Goal: Task Accomplishment & Management: Use online tool/utility

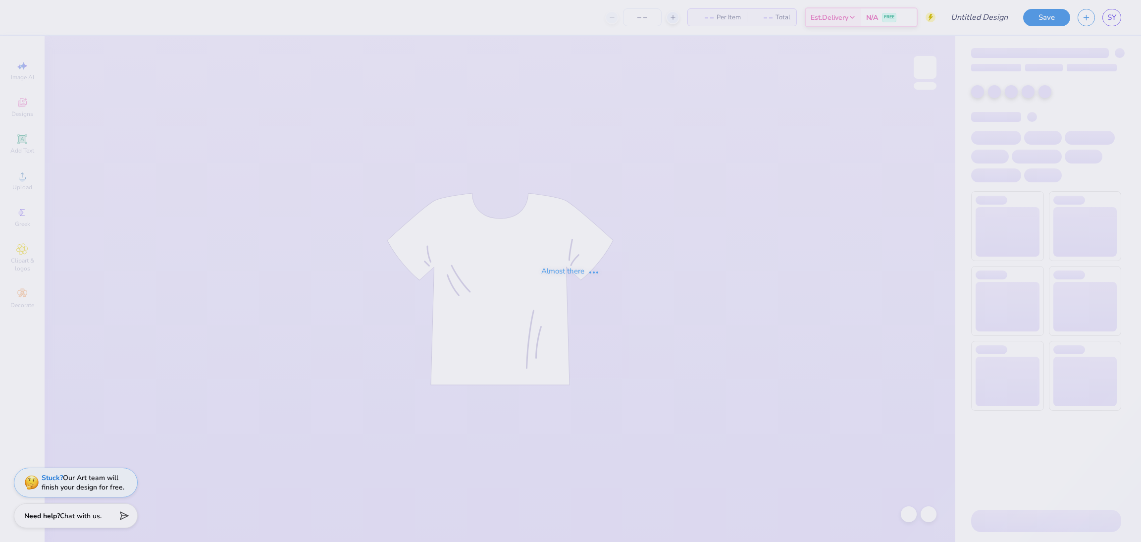
type input "Chi Omega Bid Day"
type input "105"
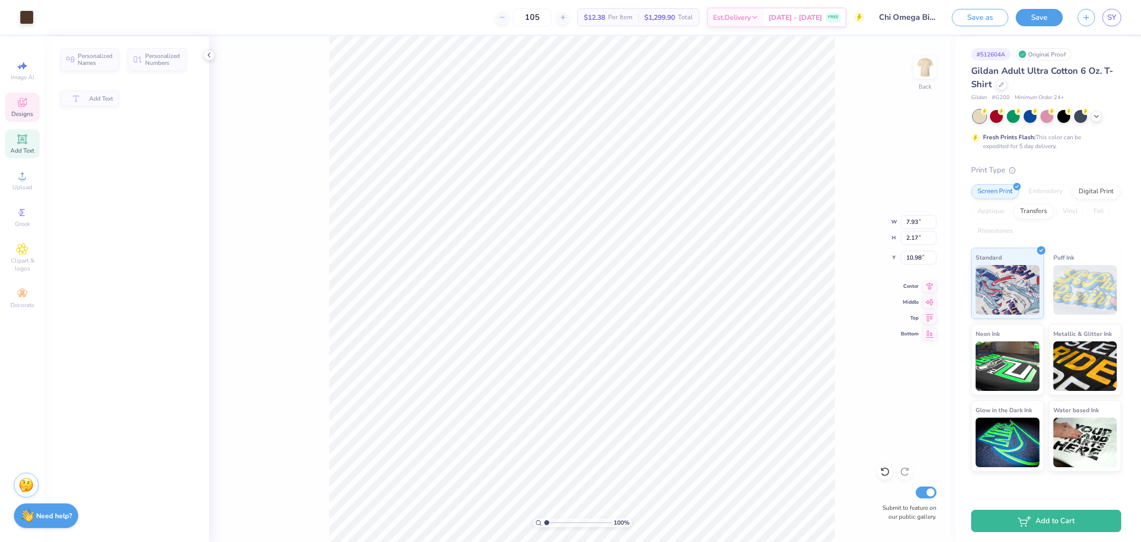
type input "7.93"
type input "2.17"
type input "10.98"
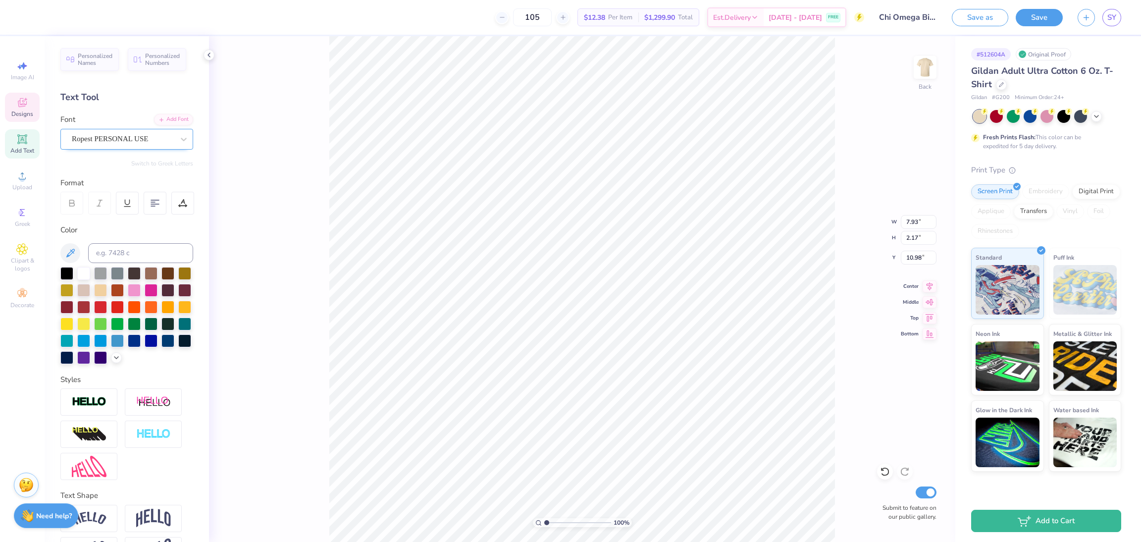
type textarea "Fall Bid Day '25"
click at [132, 129] on div "Ropest PERSONAL USE" at bounding box center [126, 139] width 133 height 21
click at [145, 220] on span "Ropest PERSONAL USE" at bounding box center [108, 217] width 71 height 10
type input "rope"
click at [869, 289] on div "100 % Back W 7.93 7.93 " H 2.17 2.17 " Y 10.98 10.98 " Center Middle Top Bottom…" at bounding box center [582, 289] width 746 height 506
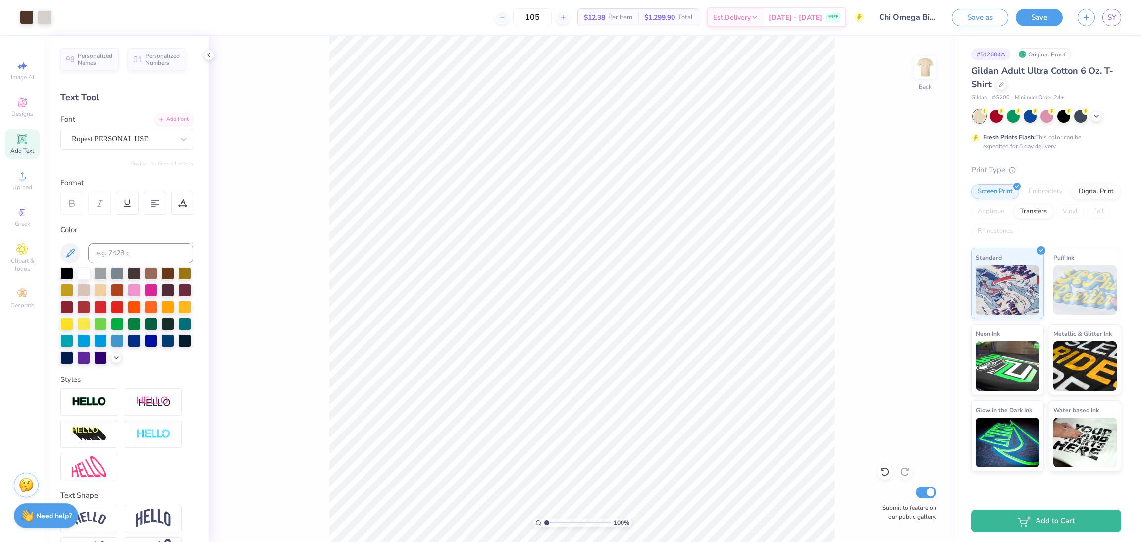
click at [275, 214] on div "100 % Back Submit to feature on our public gallery." at bounding box center [582, 289] width 746 height 506
type textarea "Fall Bid Day"
click at [275, 333] on div "100 % Back W 12.87 12.87 " H 2.17 2.17 " Y 10.98 10.98 " Center Middle Top Bott…" at bounding box center [582, 289] width 746 height 506
click at [23, 107] on icon at bounding box center [22, 103] width 12 height 12
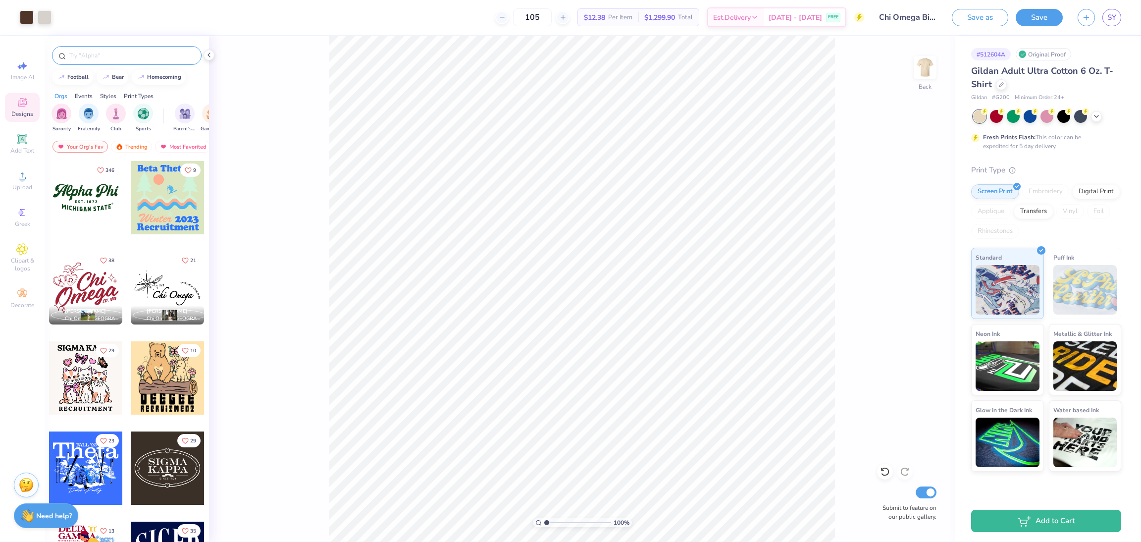
click at [112, 52] on input "text" at bounding box center [131, 56] width 127 height 10
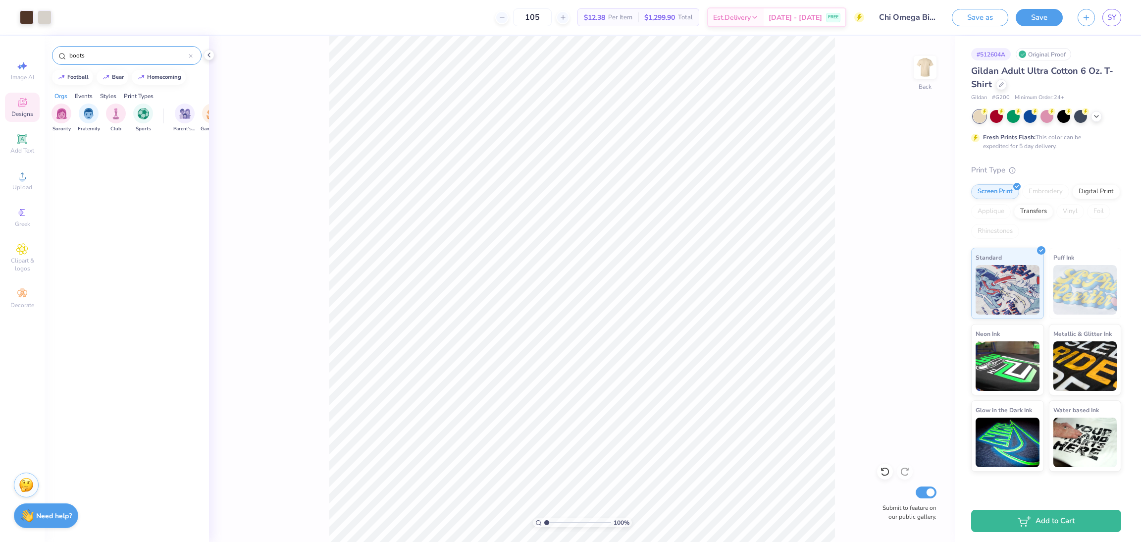
type input "boots"
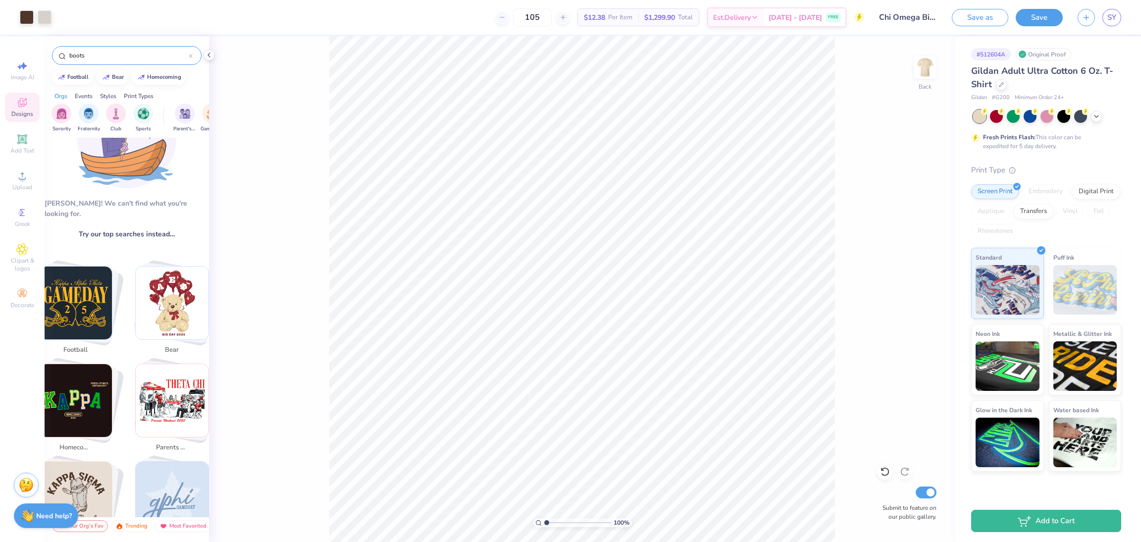
scroll to position [65, 0]
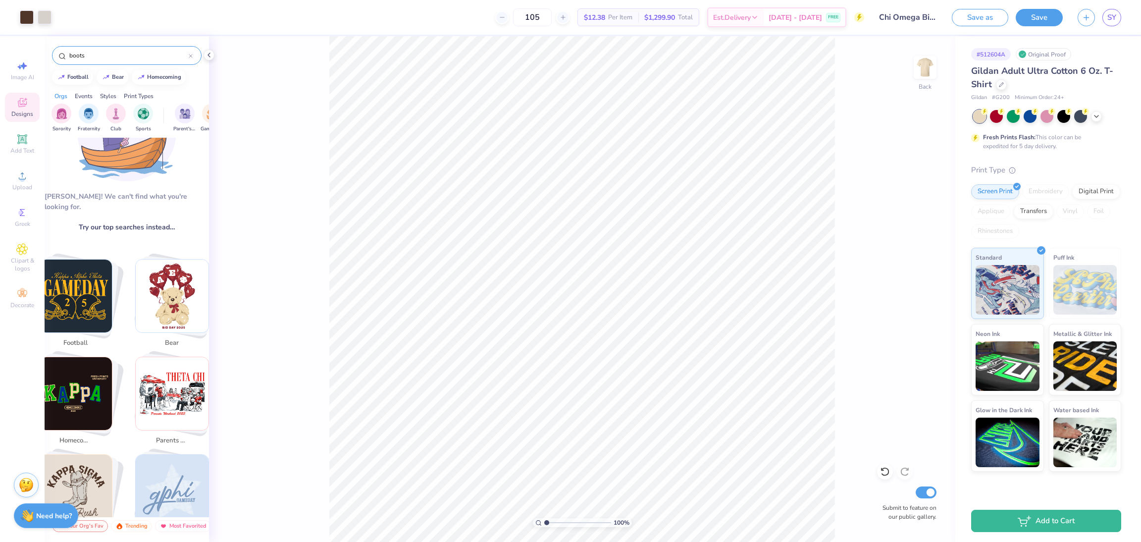
click at [120, 52] on input "boots" at bounding box center [128, 56] width 120 height 10
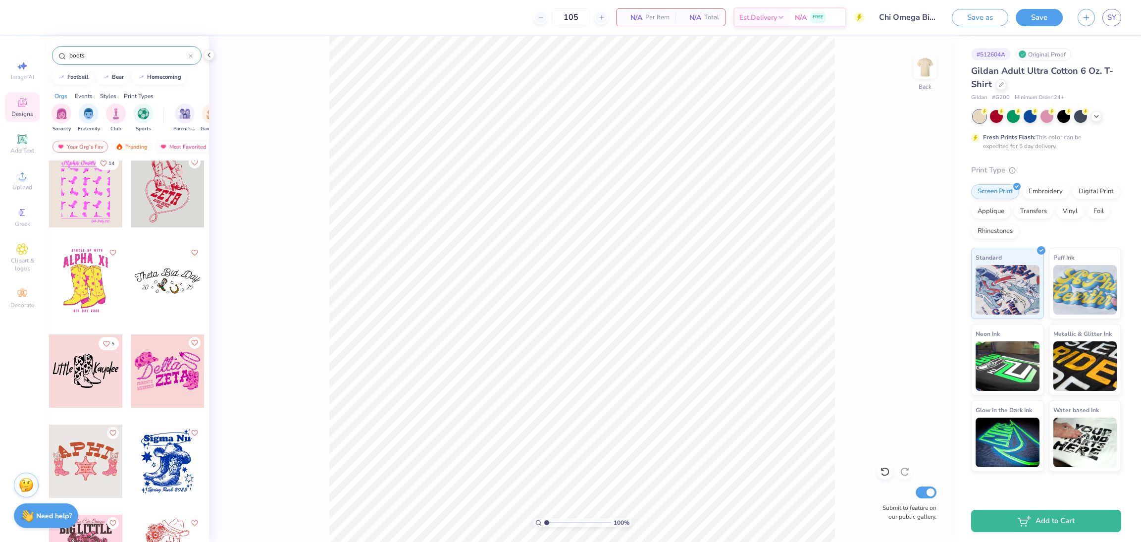
scroll to position [367, 0]
click at [153, 189] on div at bounding box center [167, 191] width 73 height 73
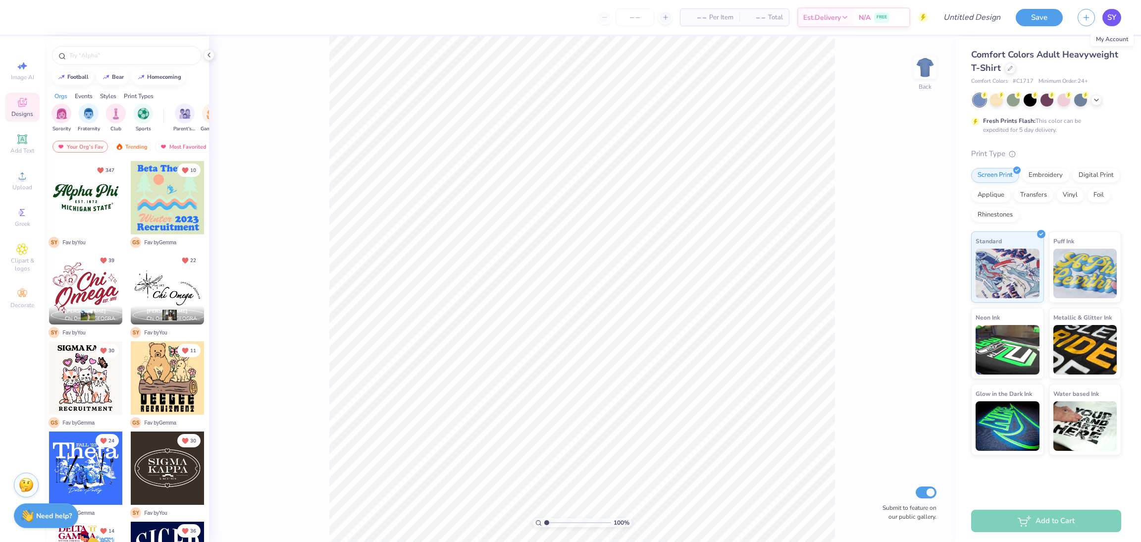
click at [1107, 21] on span "SY" at bounding box center [1111, 17] width 9 height 11
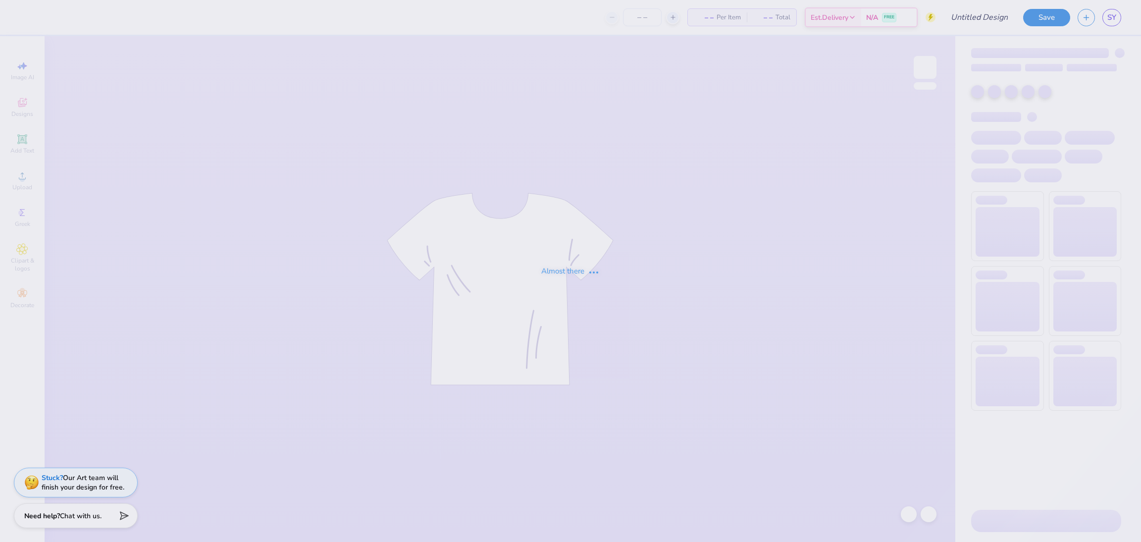
type input "Chi Omega Bid Day"
type input "105"
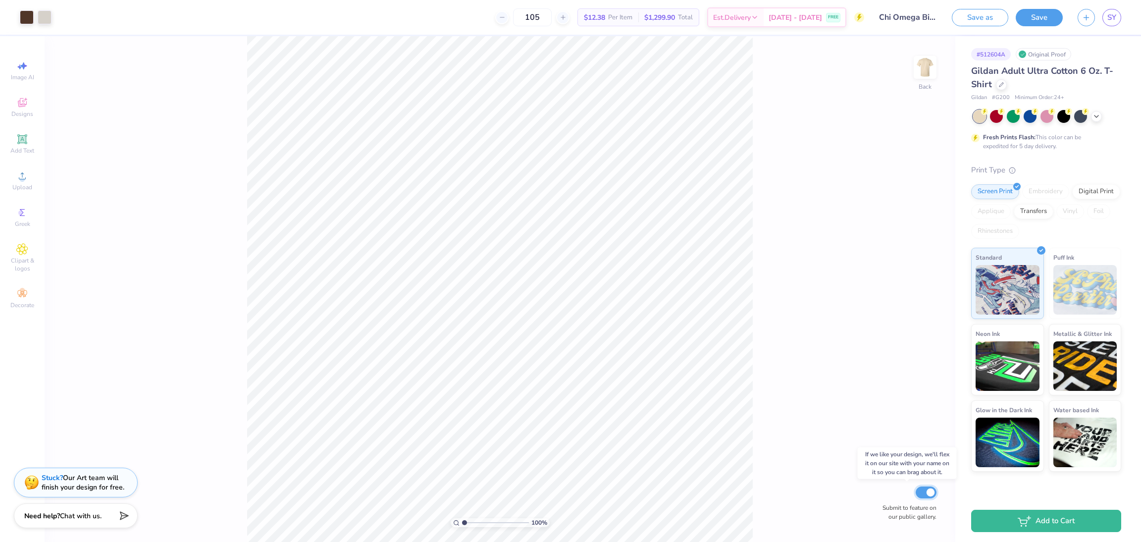
click at [916, 488] on input "Submit to feature on our public gallery." at bounding box center [926, 492] width 21 height 12
checkbox input "false"
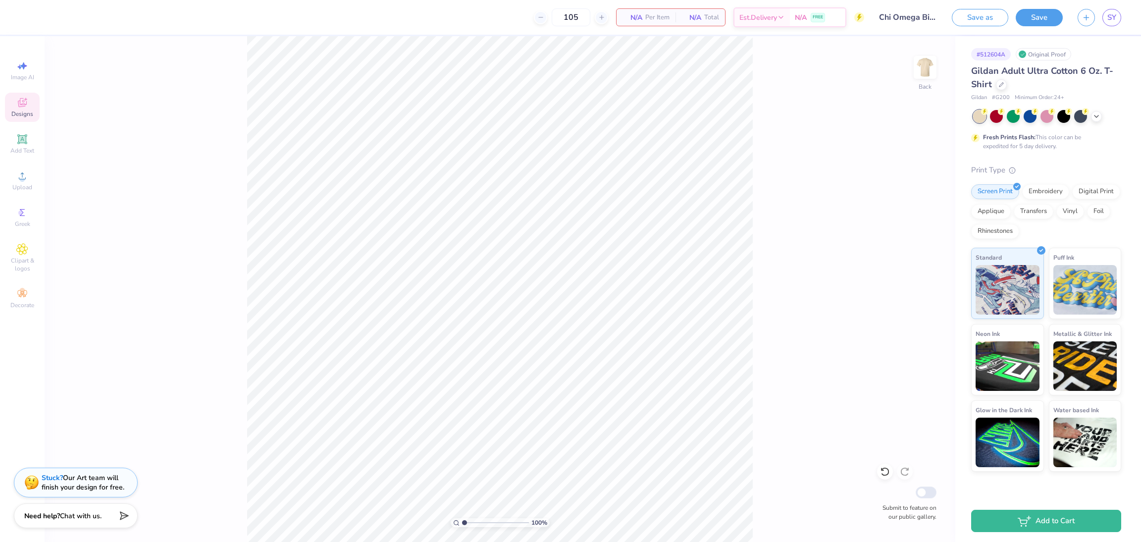
click at [16, 119] on div "Designs" at bounding box center [22, 107] width 35 height 29
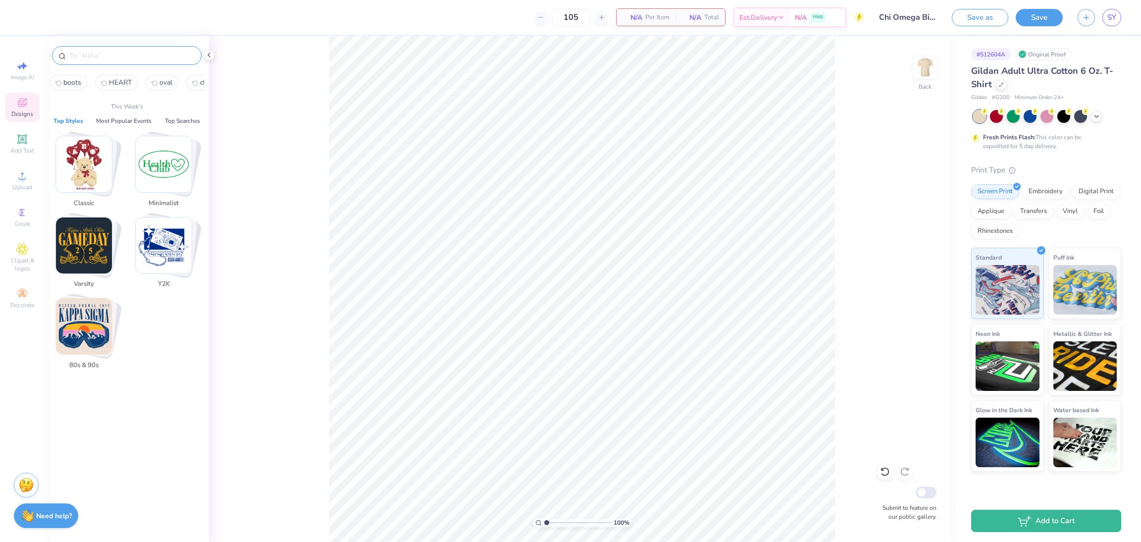
click at [119, 56] on input "text" at bounding box center [131, 56] width 127 height 10
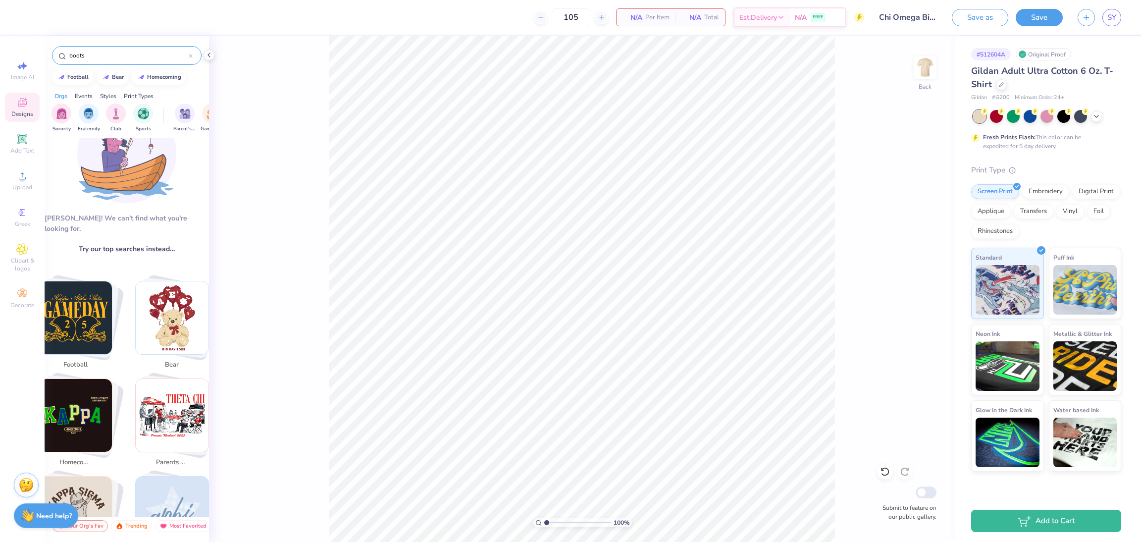
scroll to position [307, 0]
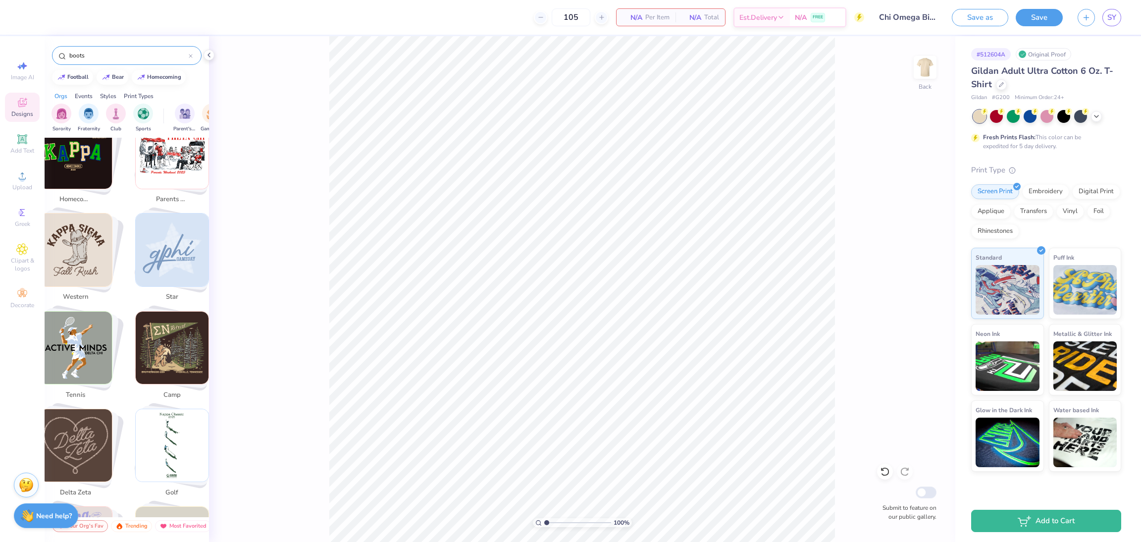
click at [79, 259] on img "Stack Card Button western" at bounding box center [76, 249] width 73 height 73
click at [95, 256] on img "Stack Card Button western" at bounding box center [76, 249] width 73 height 73
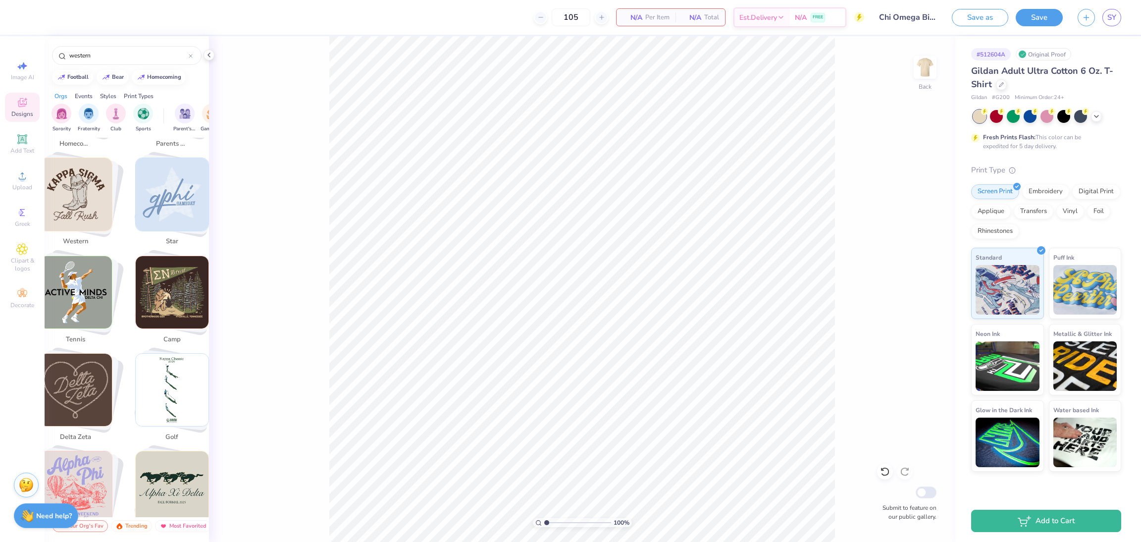
scroll to position [363, 0]
click at [82, 202] on img "Stack Card Button western" at bounding box center [76, 193] width 73 height 73
click at [84, 198] on img "Stack Card Button western" at bounding box center [76, 193] width 73 height 73
click at [84, 182] on img "Stack Card Button western" at bounding box center [76, 193] width 73 height 73
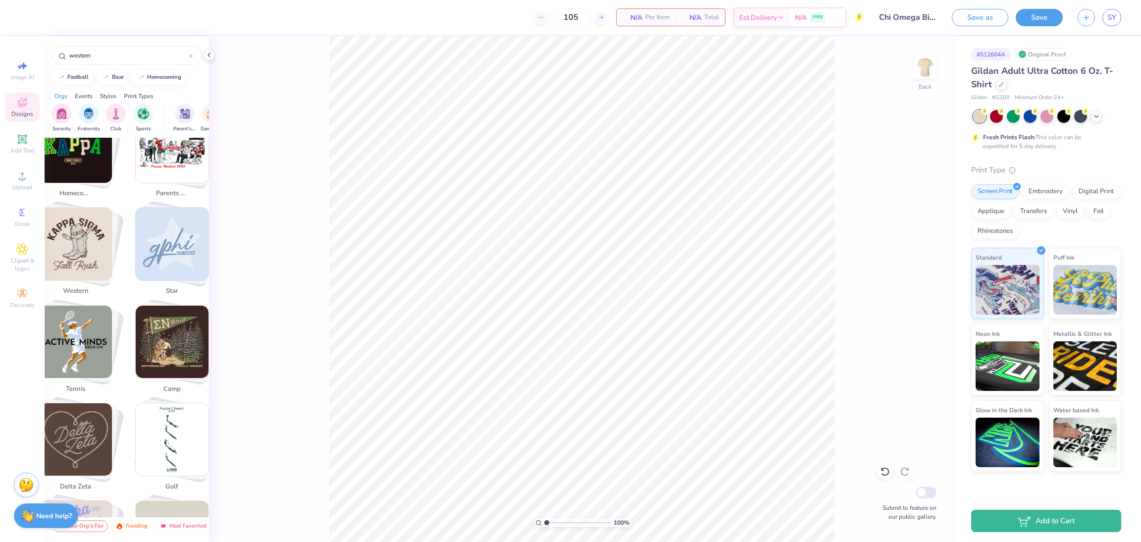
scroll to position [306, 0]
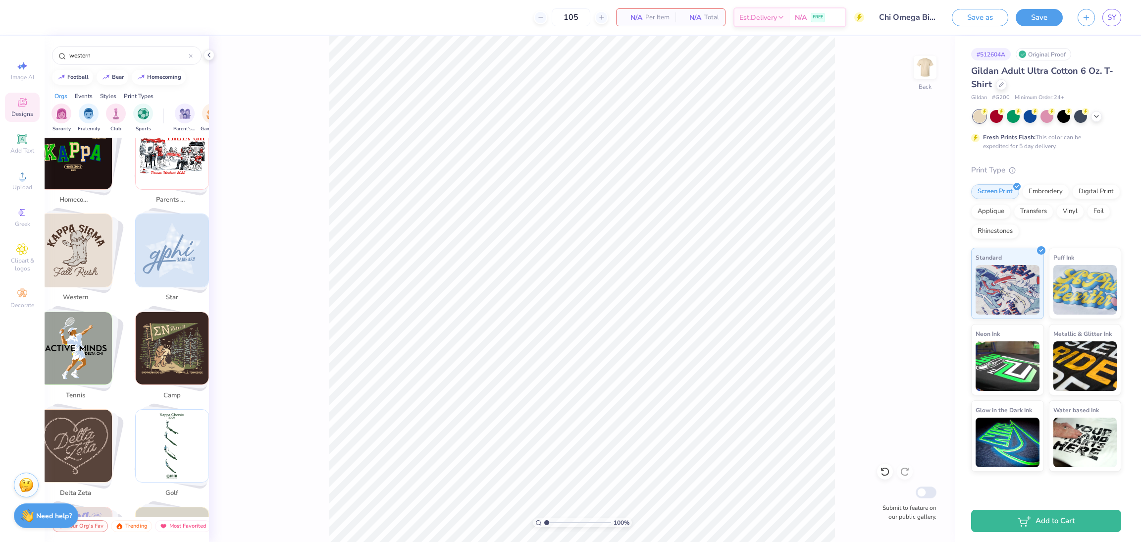
click at [90, 229] on img "Stack Card Button western" at bounding box center [76, 250] width 73 height 73
click at [1093, 111] on icon at bounding box center [1097, 115] width 8 height 8
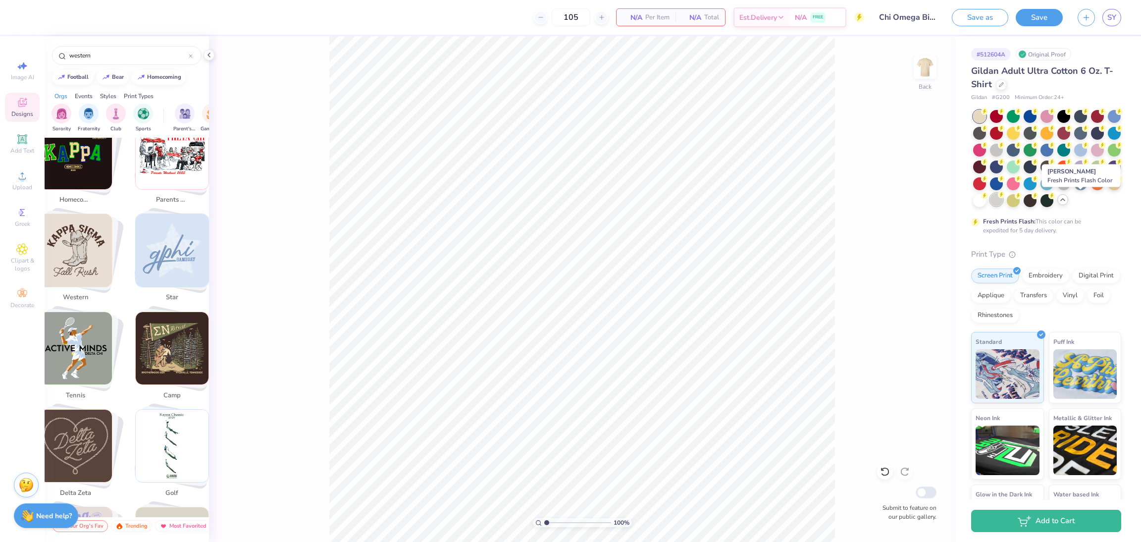
click at [1003, 203] on div at bounding box center [996, 199] width 13 height 13
click at [1003, 151] on div at bounding box center [996, 149] width 13 height 13
click at [1020, 167] on div at bounding box center [1013, 165] width 13 height 13
click at [986, 200] on div at bounding box center [979, 199] width 13 height 13
click at [84, 224] on img "Stack Card Button western" at bounding box center [76, 250] width 73 height 73
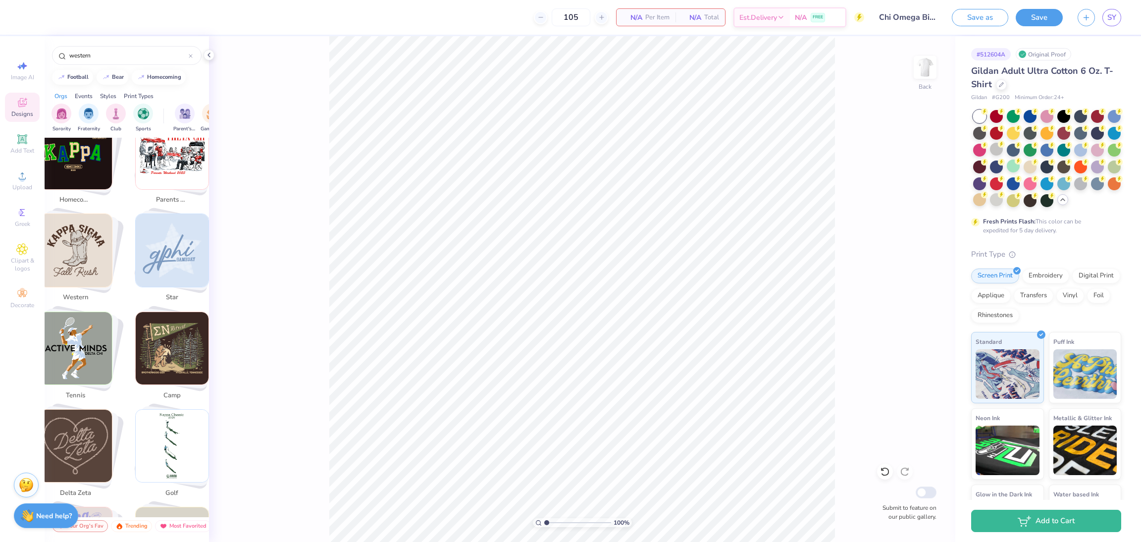
click at [87, 227] on img "Stack Card Button western" at bounding box center [76, 250] width 73 height 73
click at [101, 262] on img "Stack Card Button western" at bounding box center [76, 250] width 73 height 73
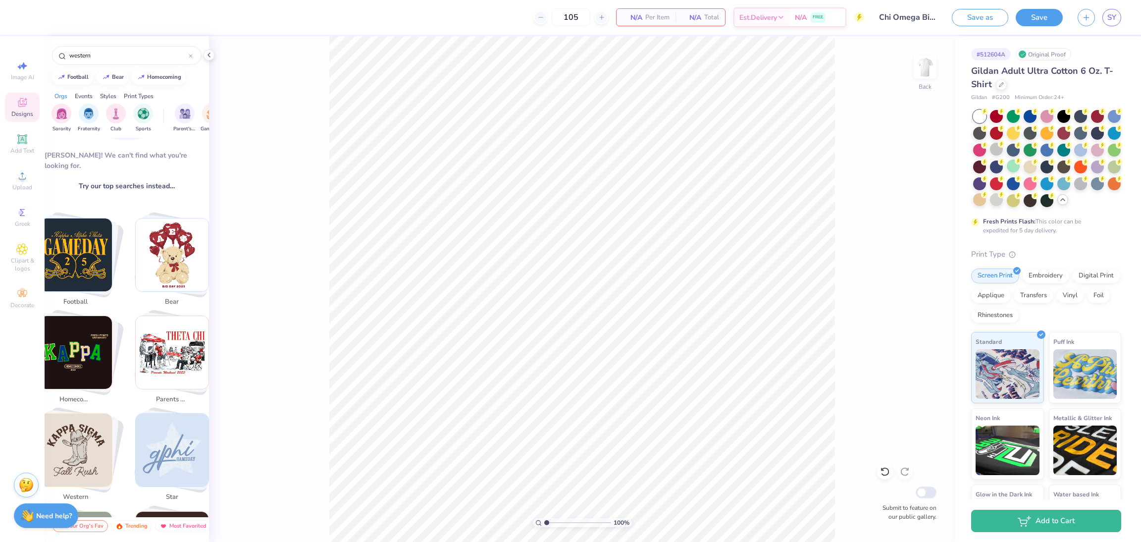
scroll to position [105, 0]
click at [75, 420] on img "Stack Card Button western" at bounding box center [76, 451] width 73 height 73
click at [115, 49] on div "western" at bounding box center [127, 55] width 150 height 19
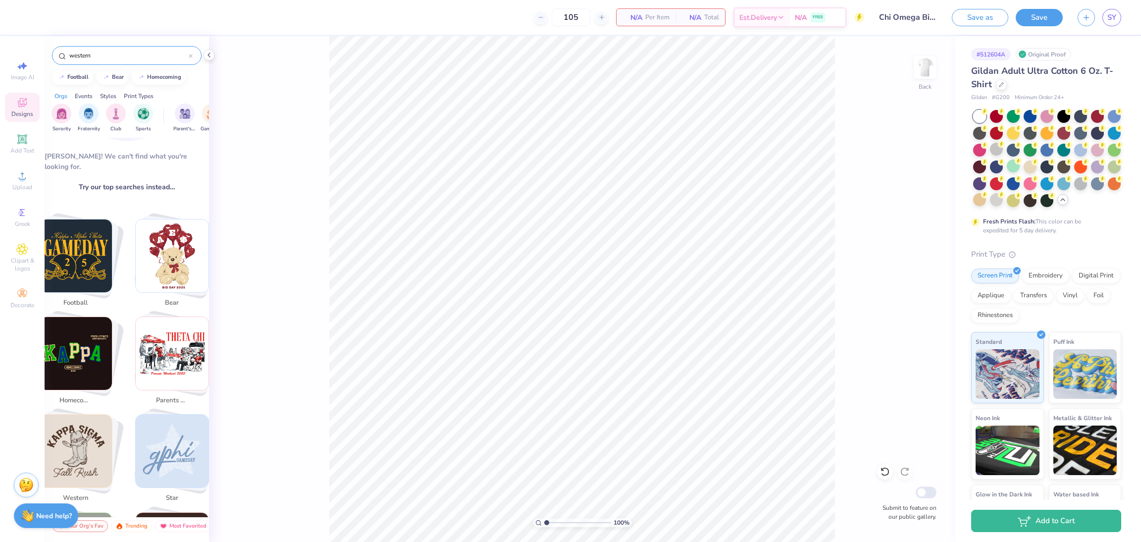
click at [103, 53] on input "western" at bounding box center [128, 56] width 120 height 10
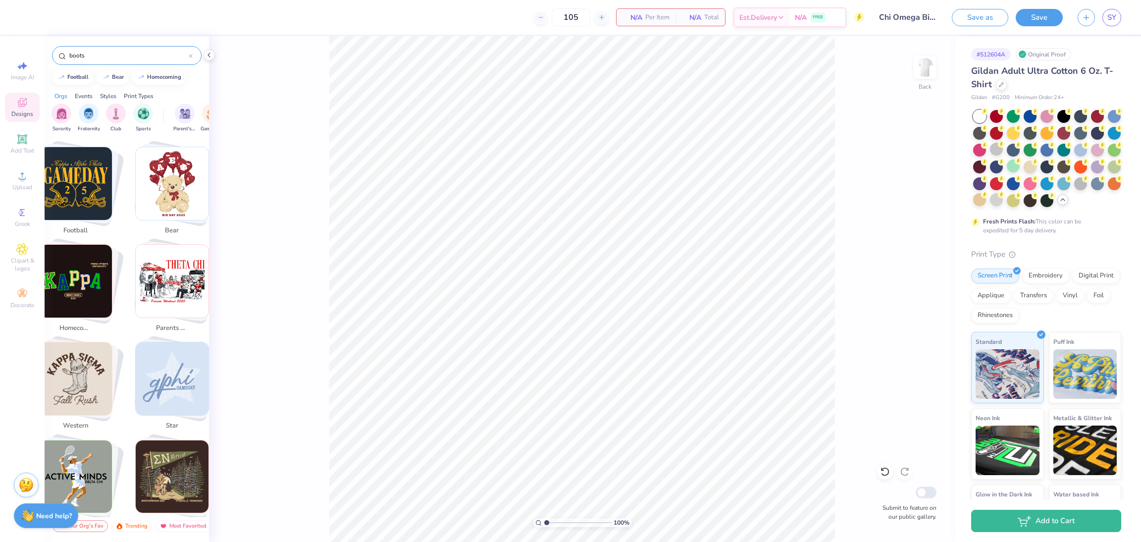
scroll to position [178, 0]
click at [76, 361] on img "Stack Card Button western" at bounding box center [76, 378] width 73 height 73
type input "western"
click at [76, 378] on img "Stack Card Button western" at bounding box center [76, 378] width 73 height 73
click at [80, 364] on img "Stack Card Button western" at bounding box center [76, 378] width 73 height 73
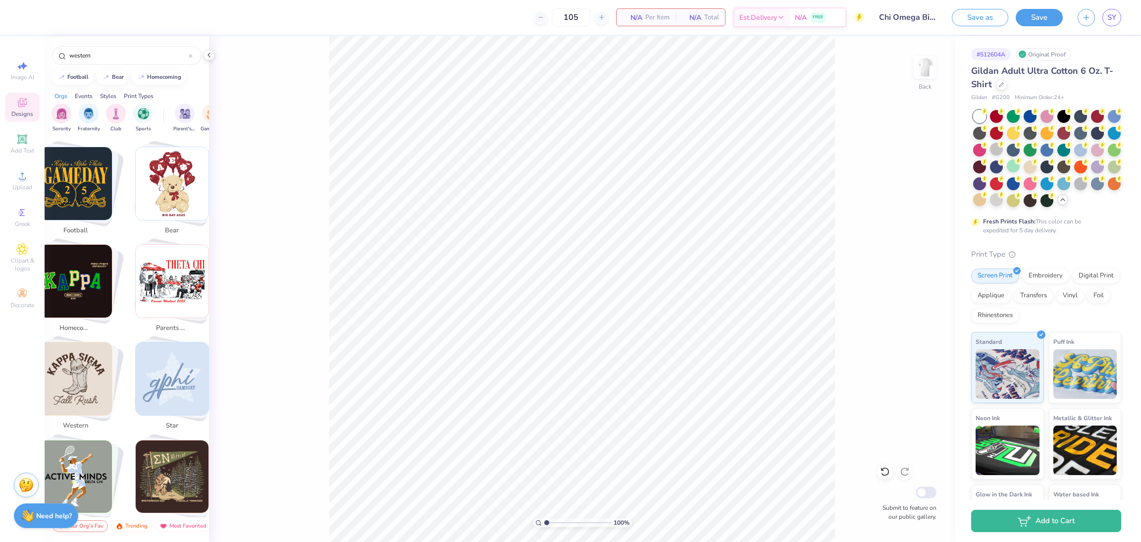
click at [81, 368] on img "Stack Card Button western" at bounding box center [76, 378] width 73 height 73
click at [71, 366] on img "Stack Card Button western" at bounding box center [76, 378] width 73 height 73
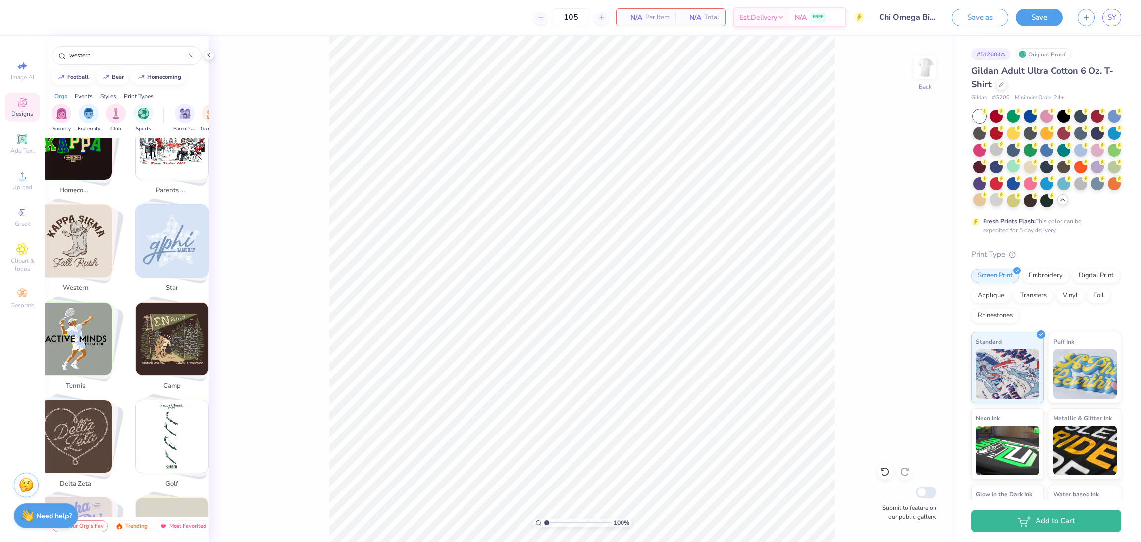
scroll to position [315, 0]
click at [74, 222] on img "Stack Card Button western" at bounding box center [76, 241] width 73 height 73
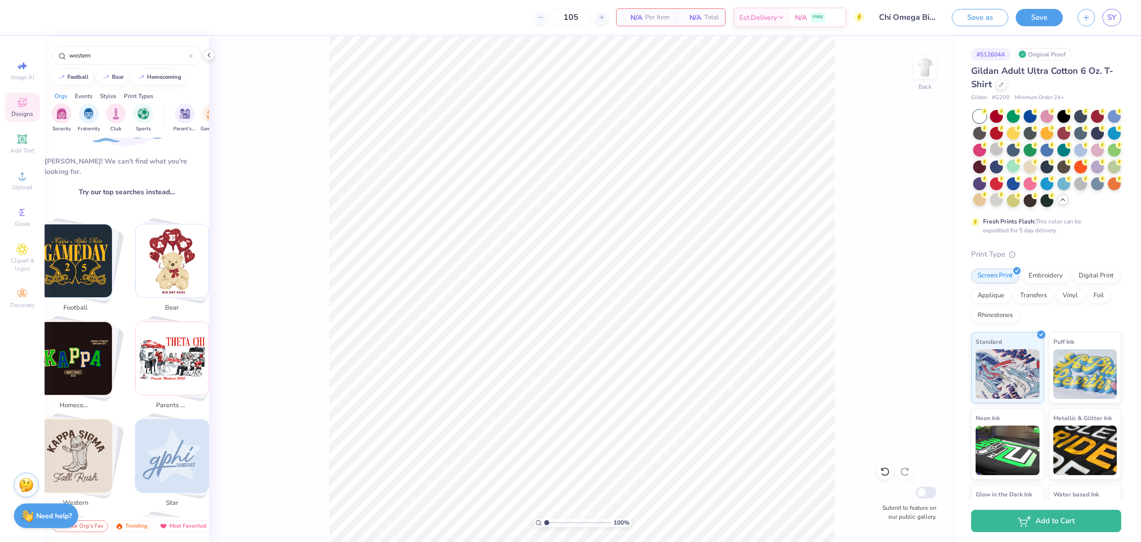
scroll to position [99, 0]
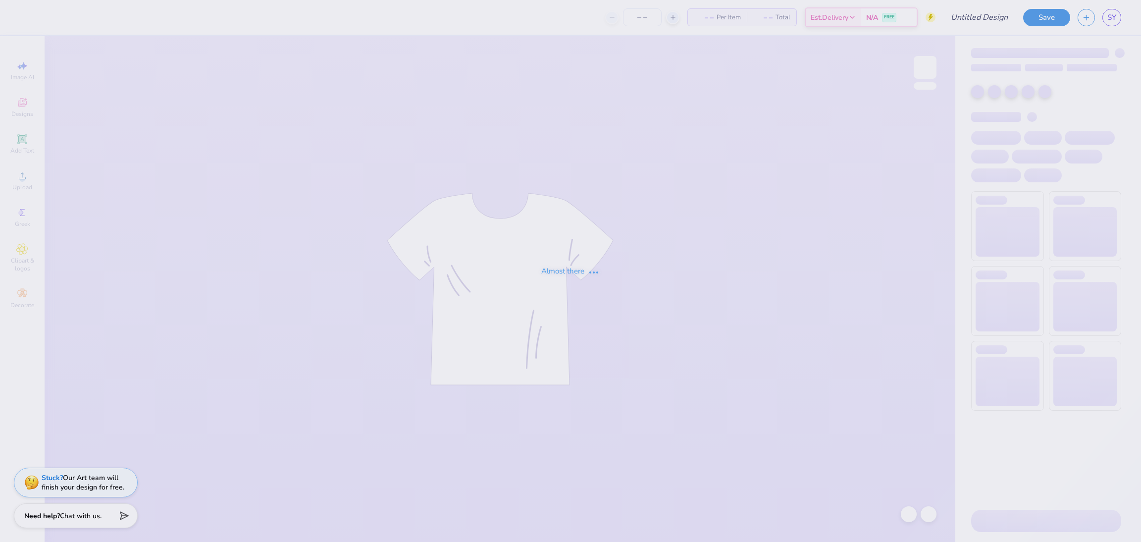
type input "Chi Omega Bid Day"
type input "105"
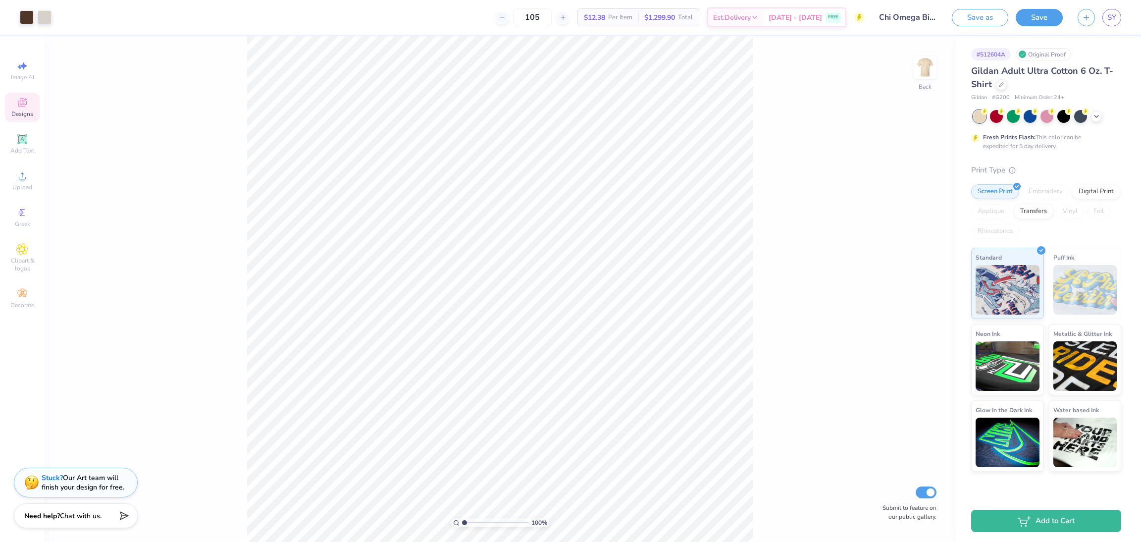
click at [17, 113] on span "Designs" at bounding box center [22, 114] width 22 height 8
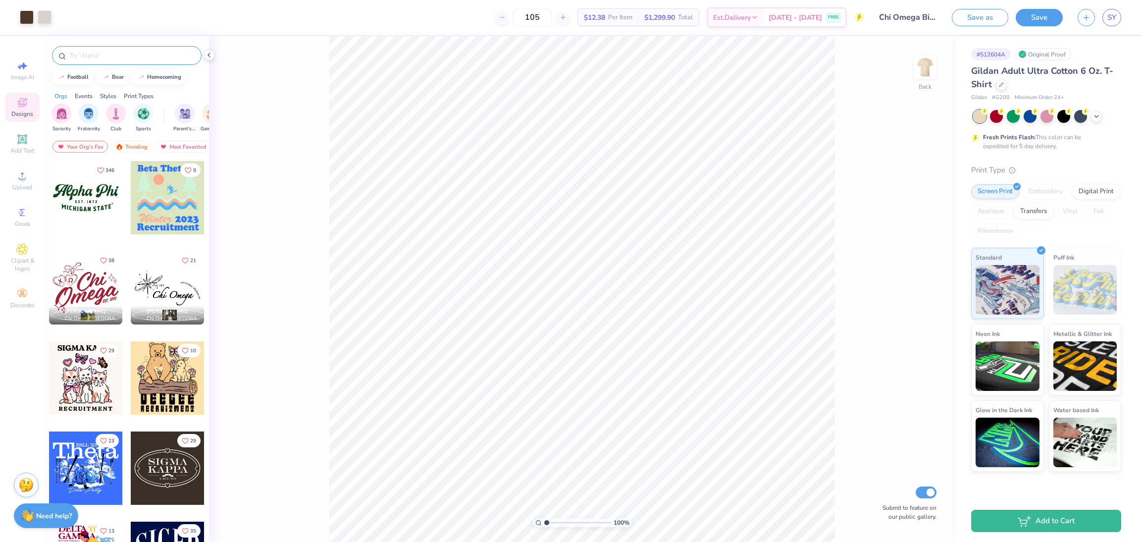
click at [134, 57] on input "text" at bounding box center [131, 56] width 127 height 10
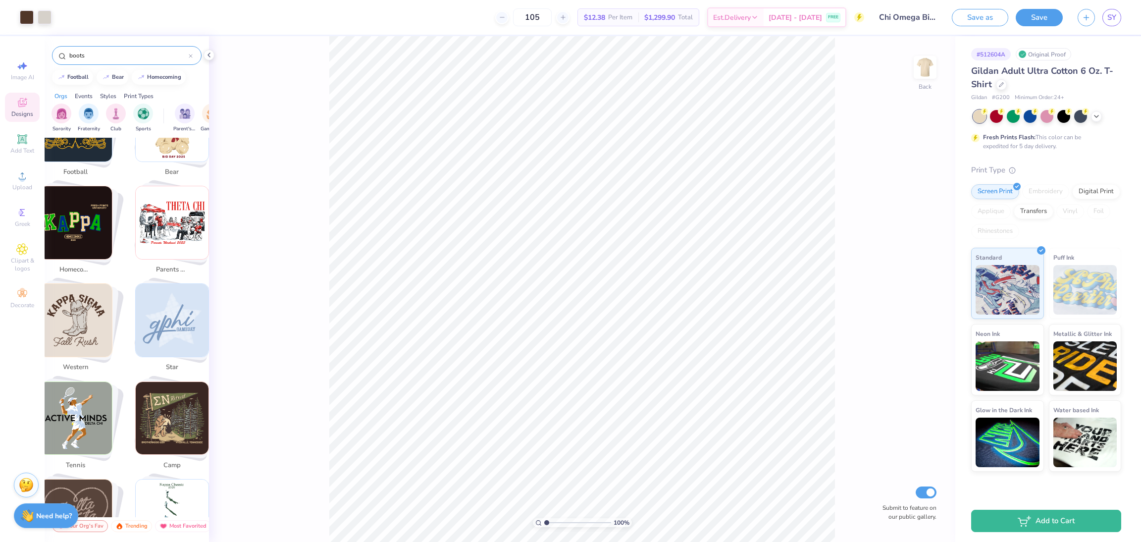
scroll to position [246, 0]
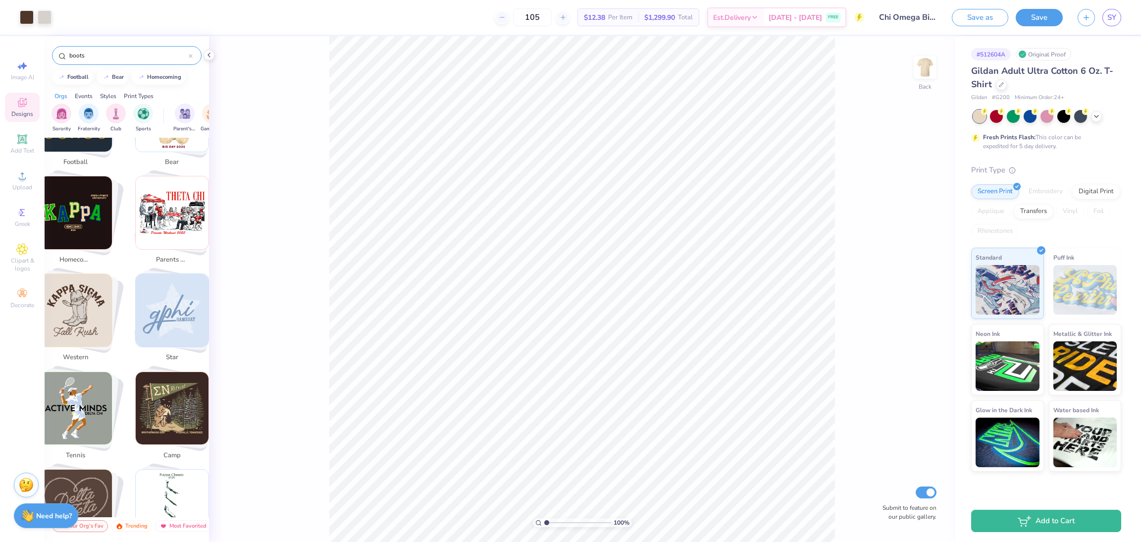
click at [69, 294] on img "Stack Card Button western" at bounding box center [76, 310] width 73 height 73
click at [68, 304] on img "Stack Card Button western" at bounding box center [76, 310] width 73 height 73
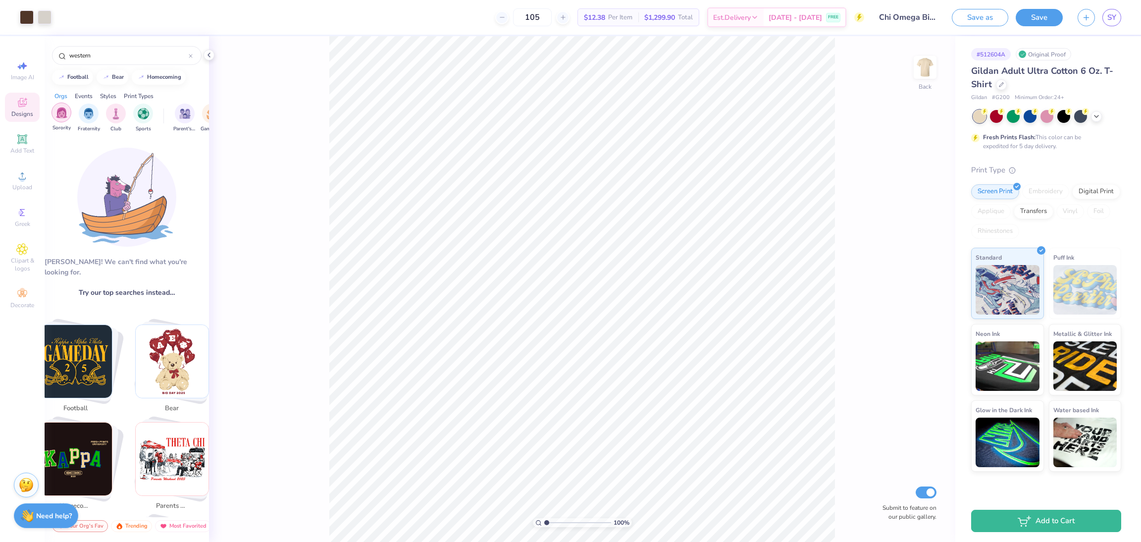
click at [62, 113] on img "filter for Sorority" at bounding box center [61, 112] width 11 height 11
click at [97, 51] on input "western" at bounding box center [128, 56] width 120 height 10
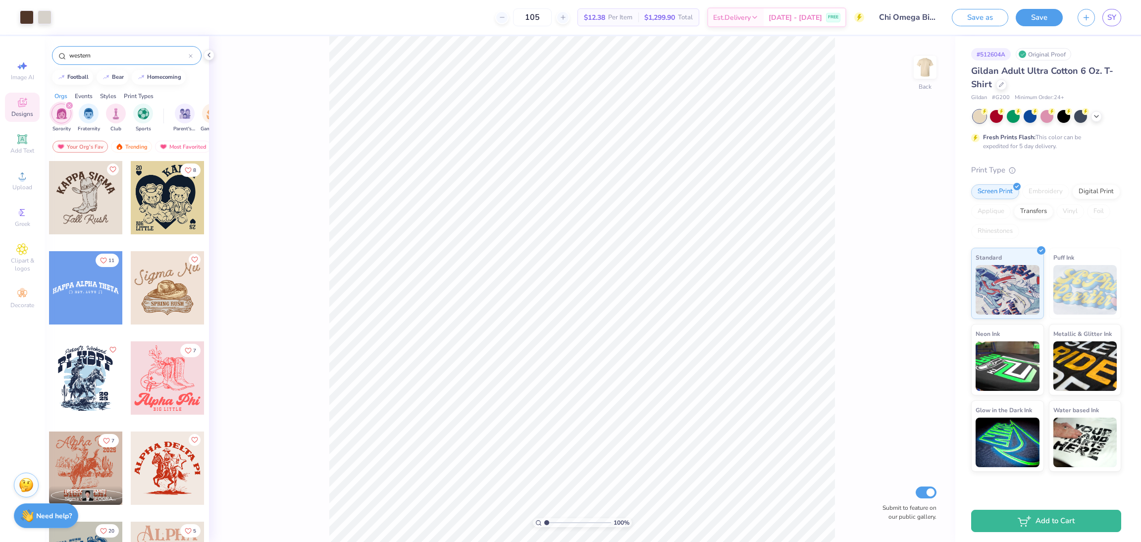
click at [97, 51] on input "western" at bounding box center [128, 56] width 120 height 10
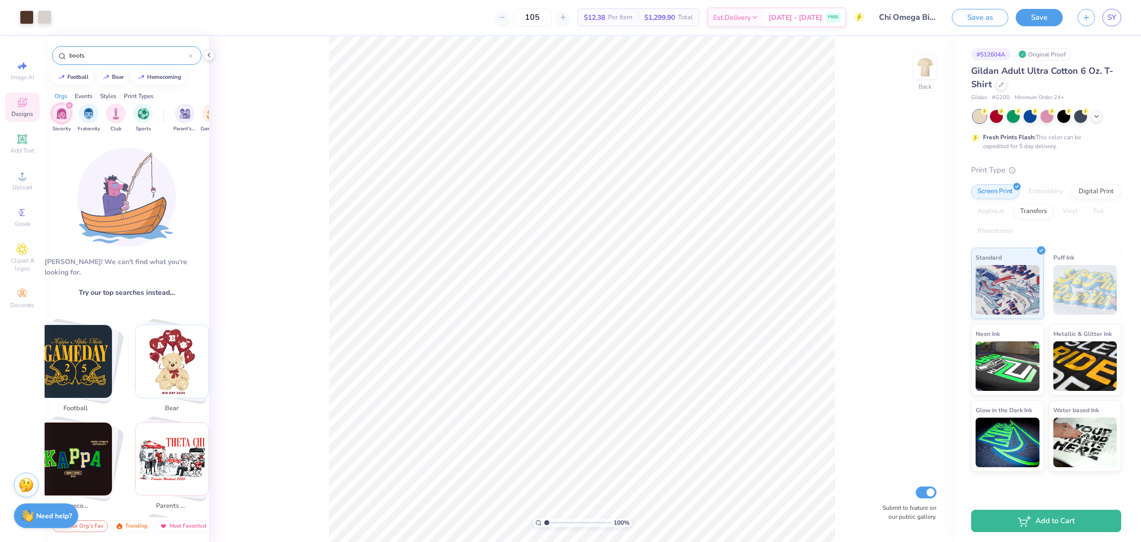
click at [103, 55] on input "boots" at bounding box center [128, 56] width 120 height 10
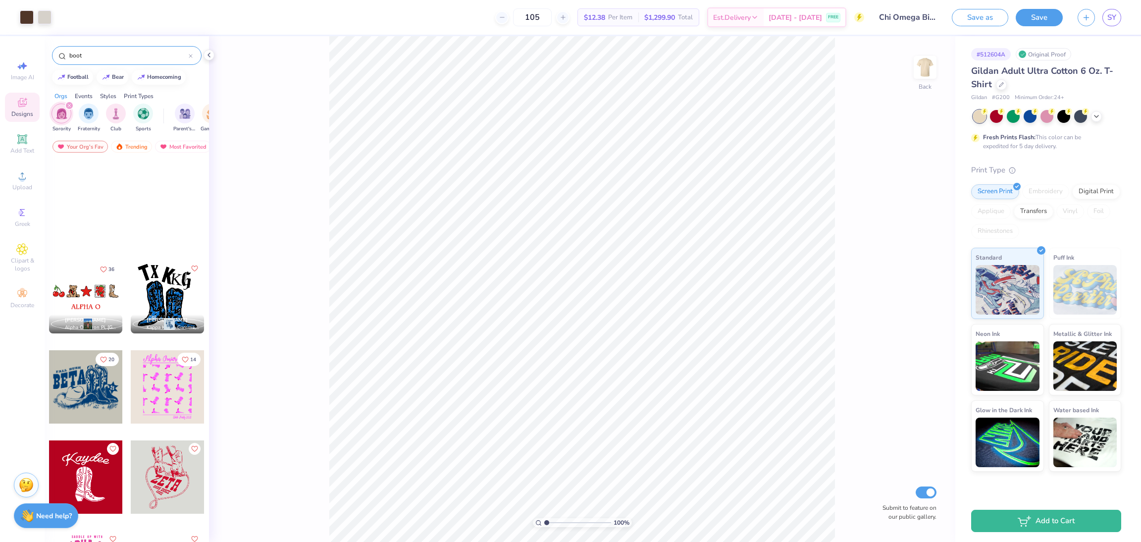
scroll to position [439, 0]
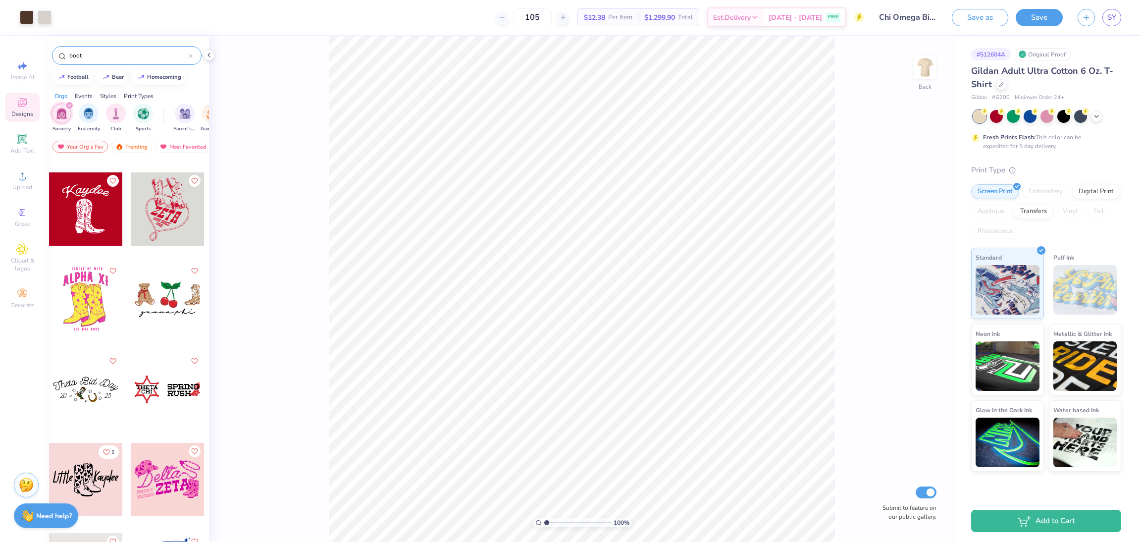
type input "boot"
click at [165, 225] on div at bounding box center [167, 208] width 73 height 73
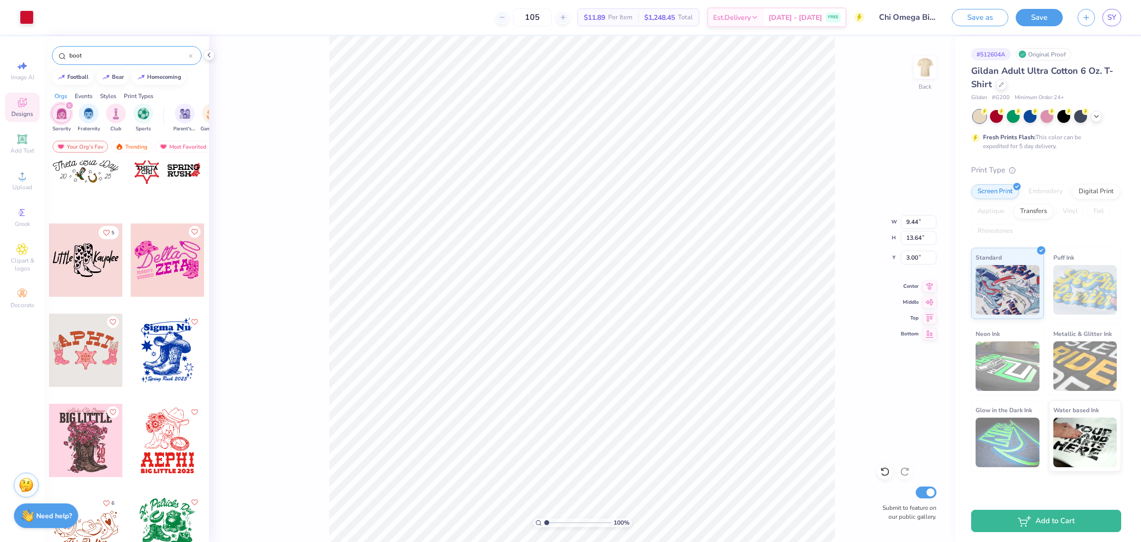
scroll to position [660, 0]
type input "3.40"
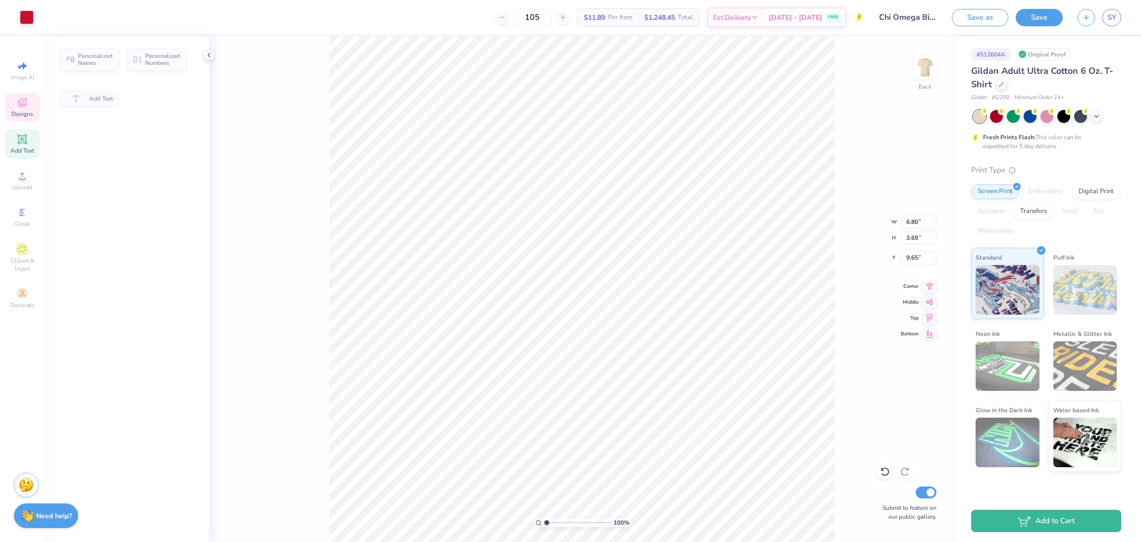
type input "6.80"
type input "3.69"
type input "9.65"
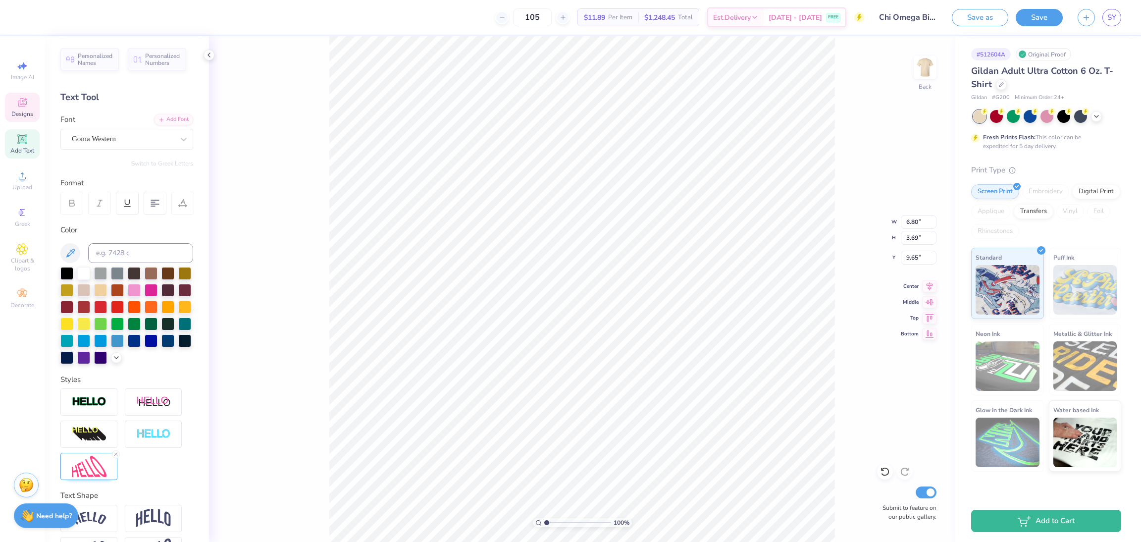
scroll to position [11, 0]
type textarea "chi o"
type textarea "fall bid day"
click at [860, 326] on div "100 % Back W 3.89 3.89 " H 1.86 1.86 " Y 11.97 11.97 " Center Middle Top Bottom…" at bounding box center [582, 289] width 746 height 506
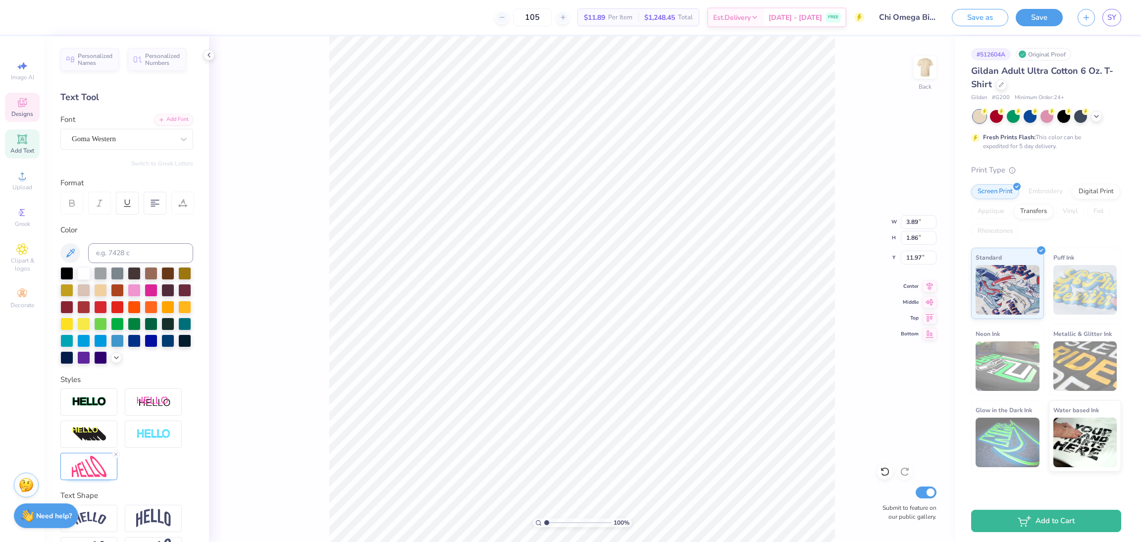
click at [860, 326] on div "100 % Back W 3.89 3.89 " H 1.86 1.86 " Y 11.97 11.97 " Center Middle Top Bottom…" at bounding box center [582, 289] width 746 height 506
type input "3.91"
type input "1.84"
type input "11.97"
type input "1.60"
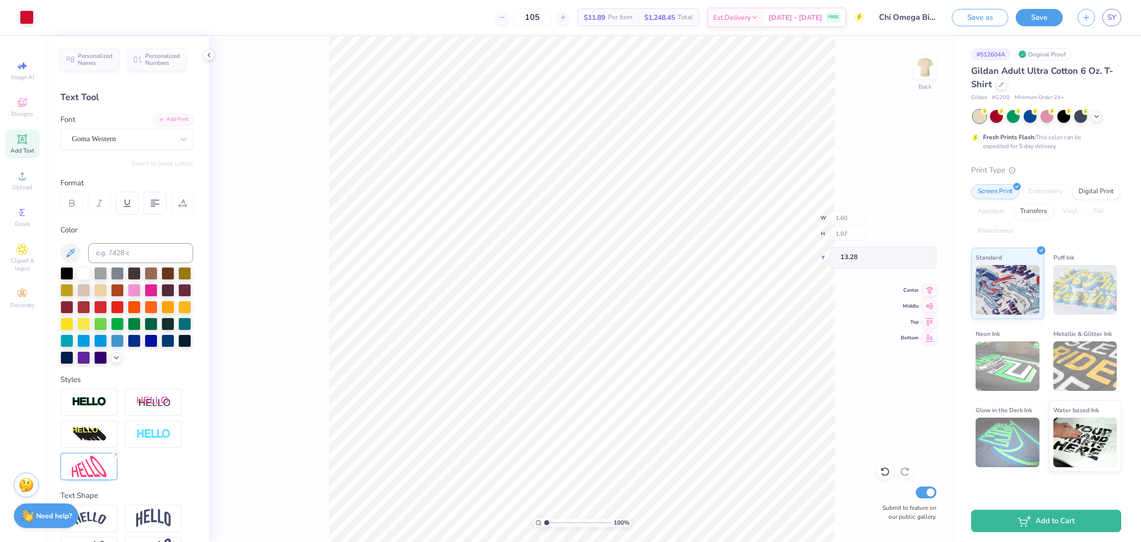
type input "1.07"
type input "13.28"
click at [1003, 83] on icon at bounding box center [1001, 83] width 5 height 5
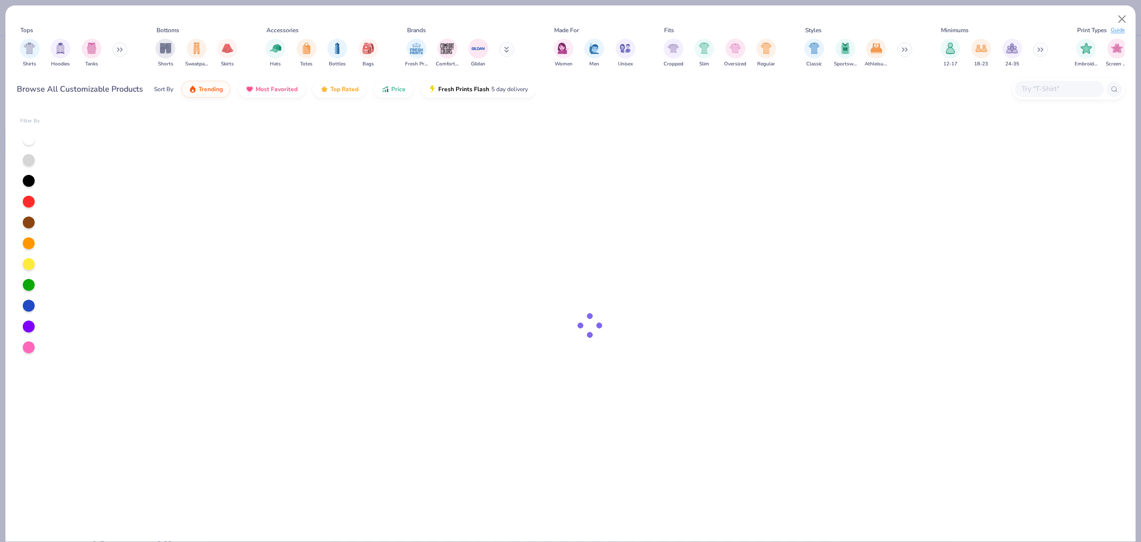
click at [1057, 88] on input "text" at bounding box center [1059, 88] width 76 height 11
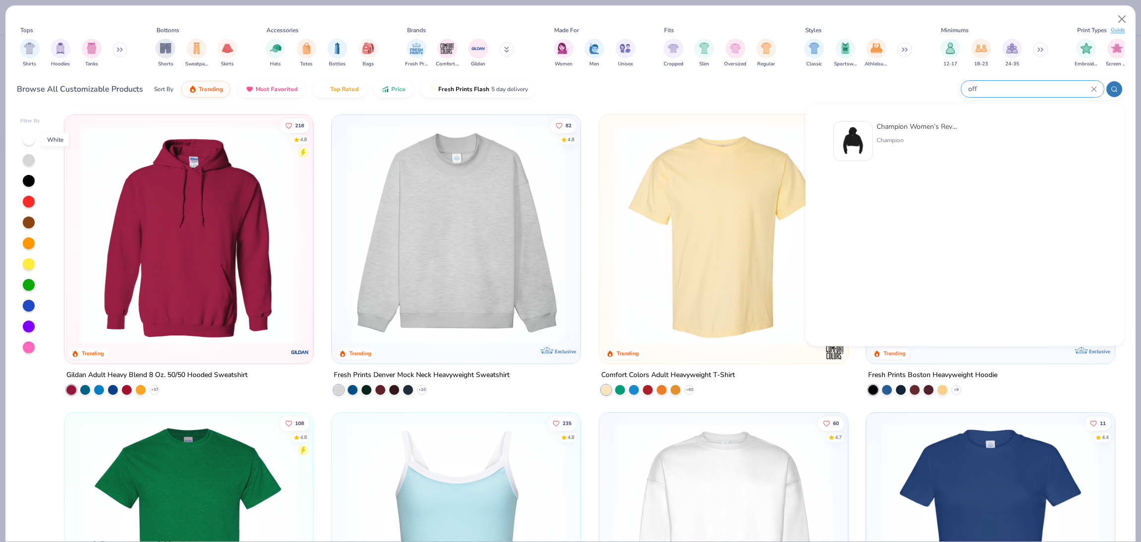
type input "off"
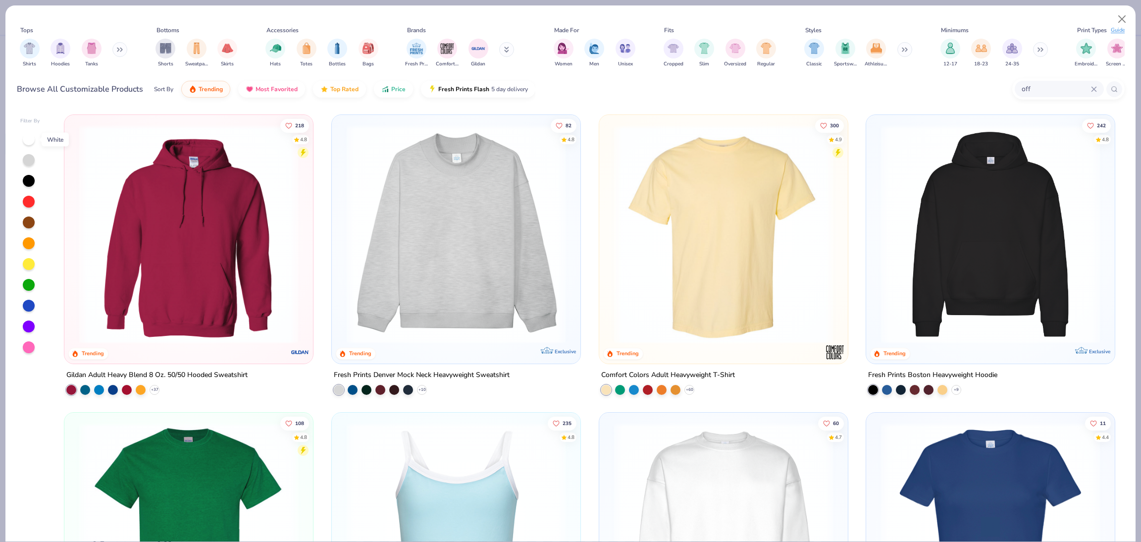
click at [30, 137] on div at bounding box center [29, 139] width 12 height 12
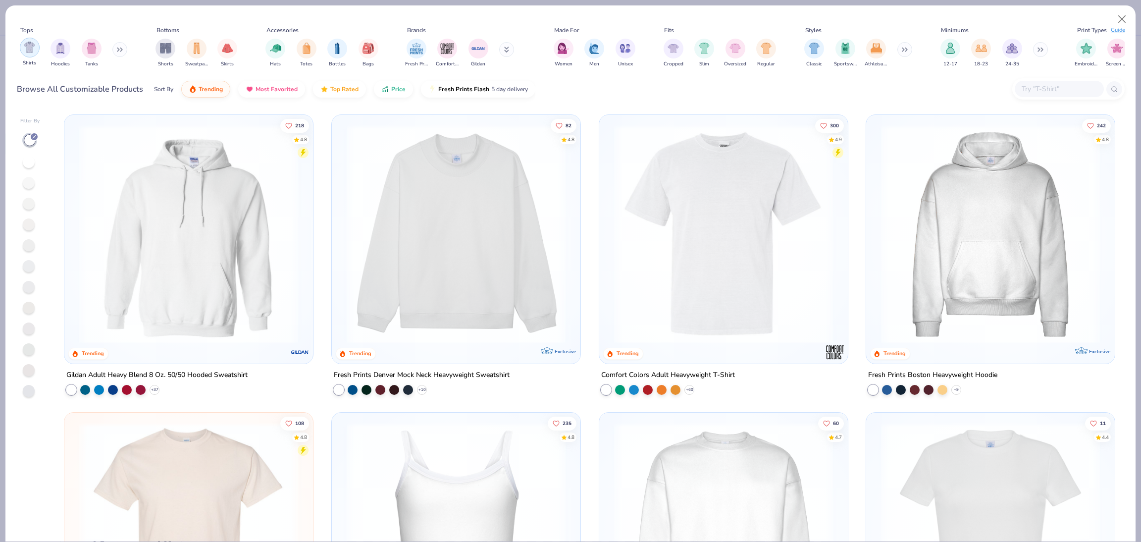
click at [28, 46] on img "filter for Shirts" at bounding box center [29, 47] width 11 height 11
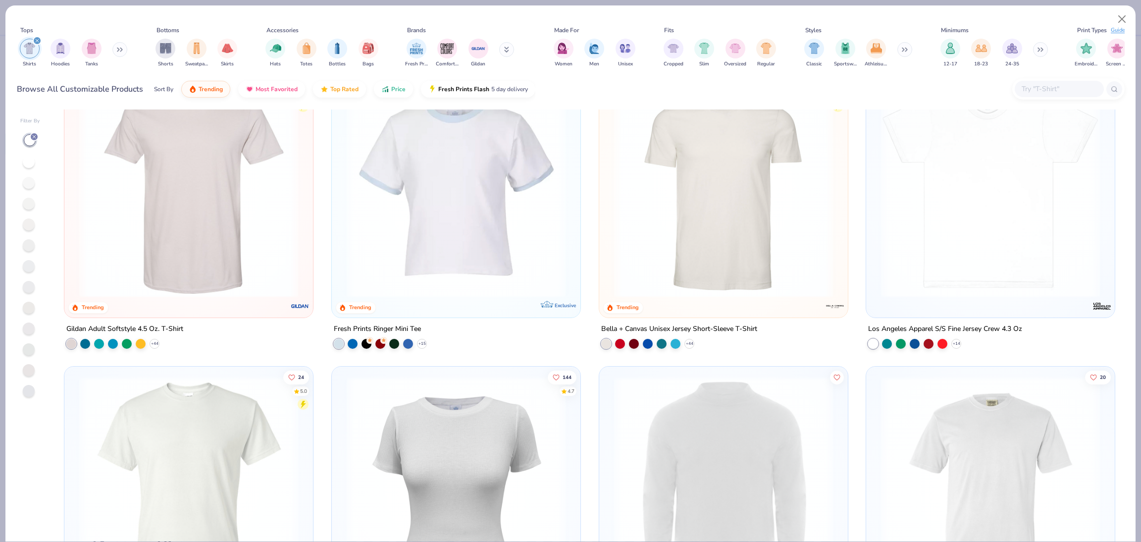
scroll to position [938, 0]
click at [240, 253] on img at bounding box center [188, 188] width 229 height 219
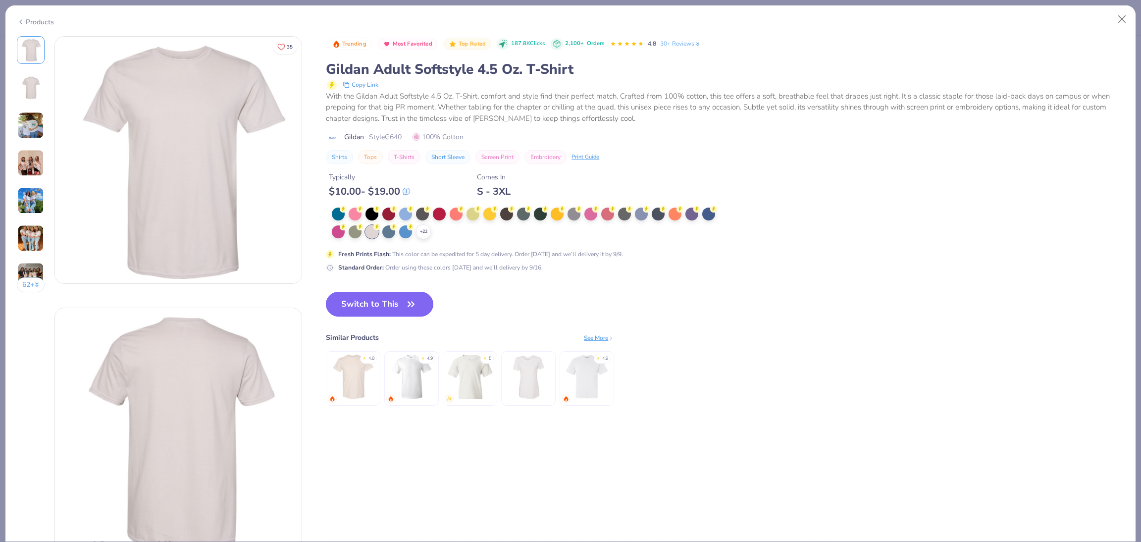
click at [374, 304] on button "Switch to This" at bounding box center [379, 304] width 107 height 25
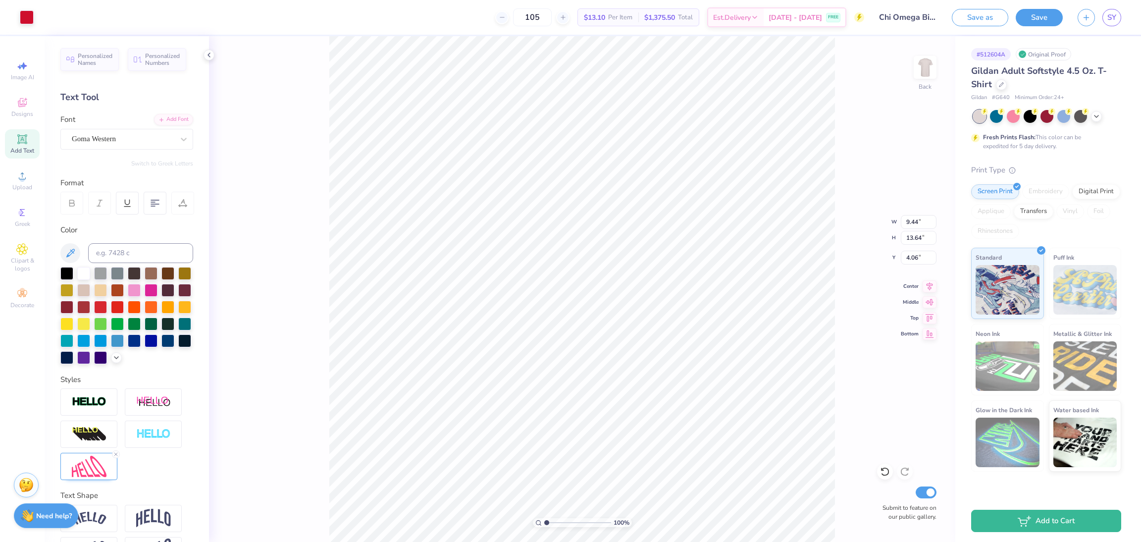
type input "10.11"
type input "14.61"
type input "3.00"
click at [1029, 15] on button "Save" at bounding box center [1039, 15] width 47 height 17
